Goal: Task Accomplishment & Management: Complete application form

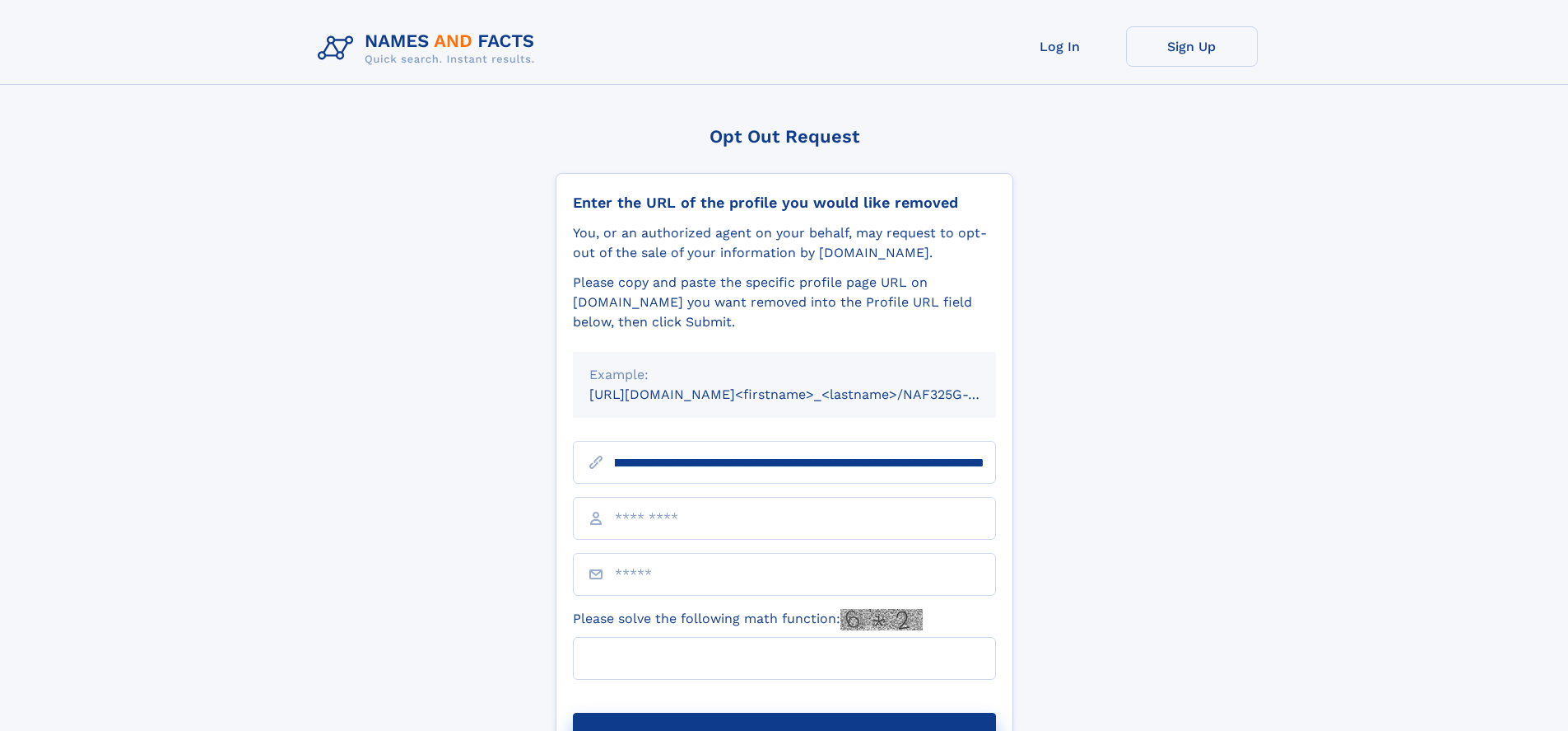
scroll to position [0, 189]
type input "**********"
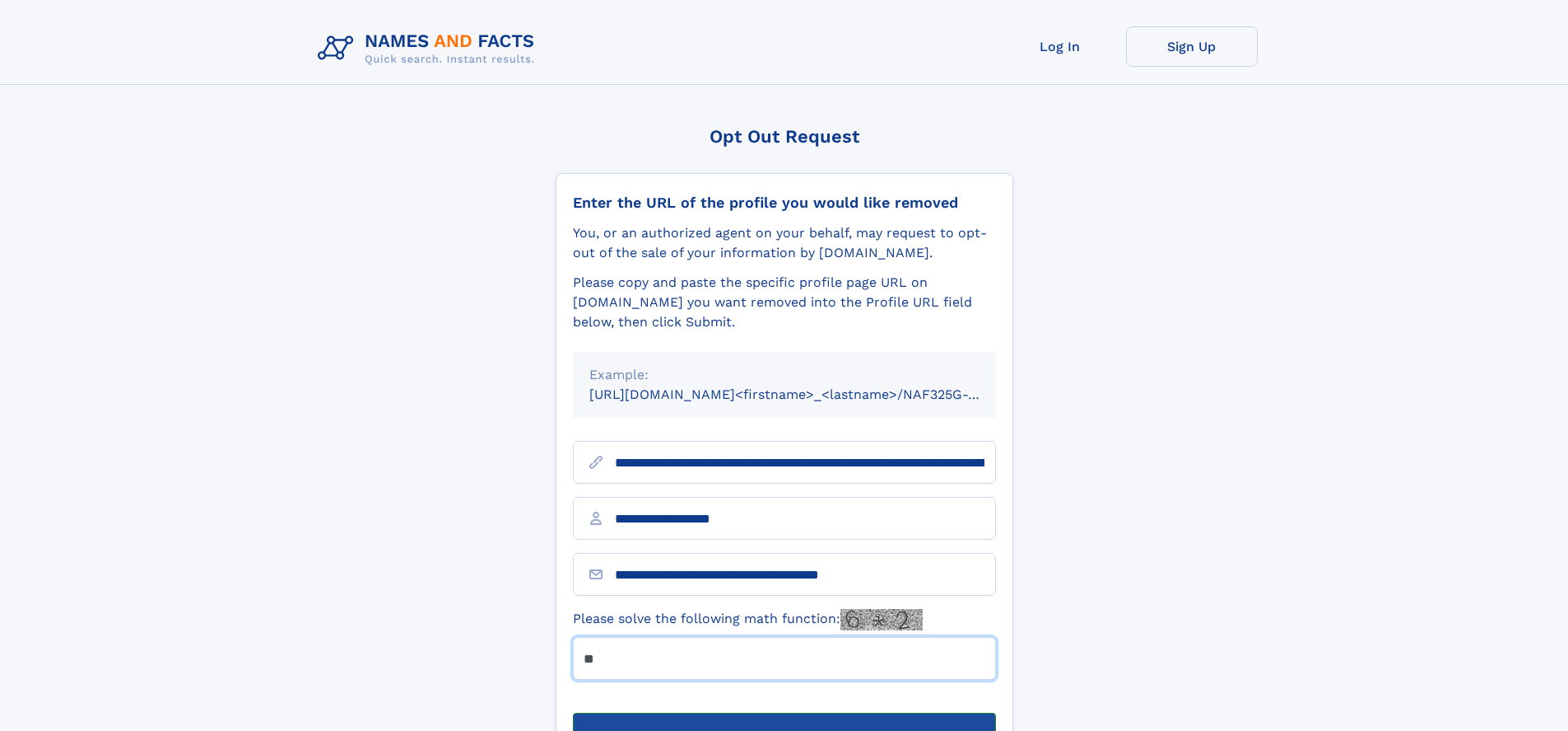
type input "**"
click at [784, 712] on button "Submit Opt Out Request" at bounding box center [784, 739] width 424 height 53
